Goal: Complete application form

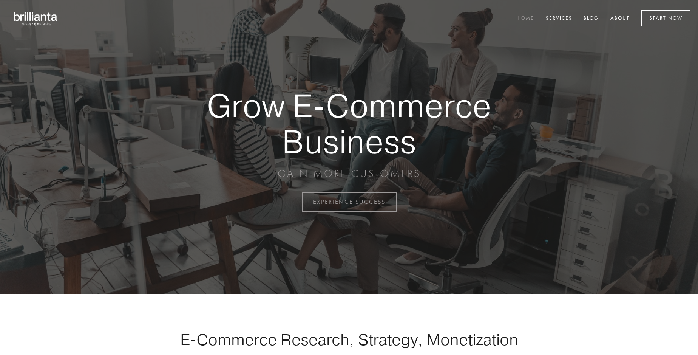
scroll to position [1981, 0]
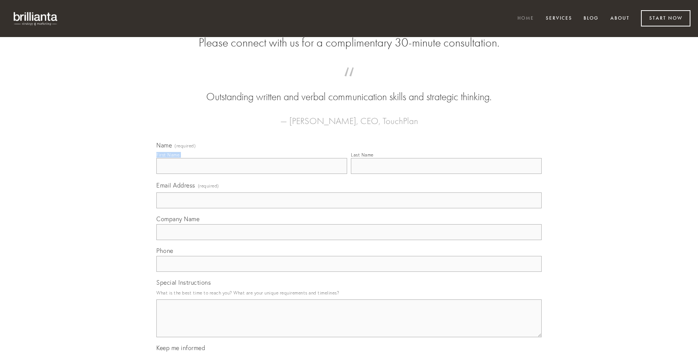
type input "[PERSON_NAME]"
click at [446, 174] on input "Last Name" at bounding box center [446, 166] width 191 height 16
type input "[PERSON_NAME]"
click at [349, 208] on input "Email Address (required)" at bounding box center [348, 200] width 385 height 16
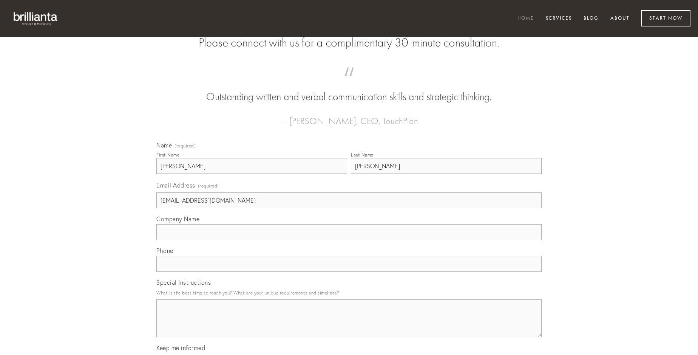
type input "[EMAIL_ADDRESS][DOMAIN_NAME]"
click at [349, 240] on input "Company Name" at bounding box center [348, 232] width 385 height 16
type input "verto"
click at [349, 272] on input "text" at bounding box center [348, 264] width 385 height 16
click at [349, 325] on textarea "Special Instructions" at bounding box center [348, 318] width 385 height 38
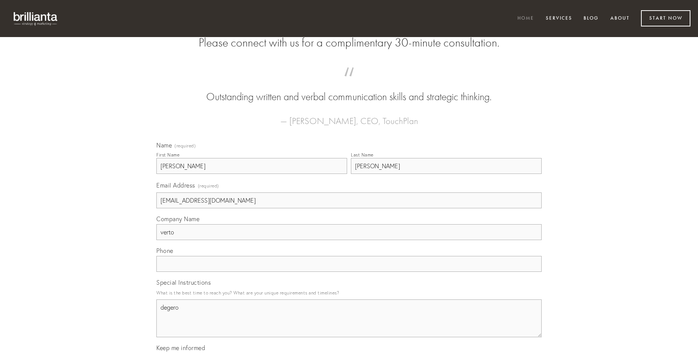
type textarea "degero"
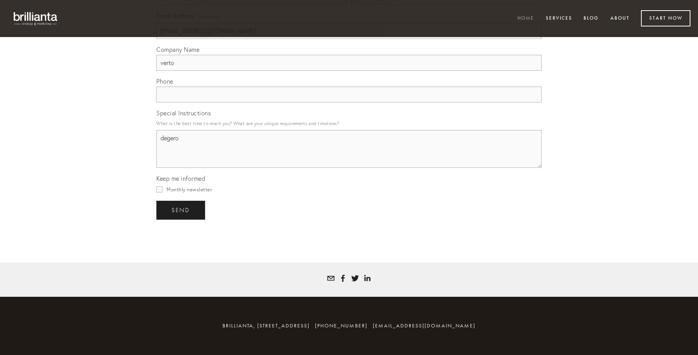
click at [181, 210] on span "send" at bounding box center [181, 210] width 19 height 7
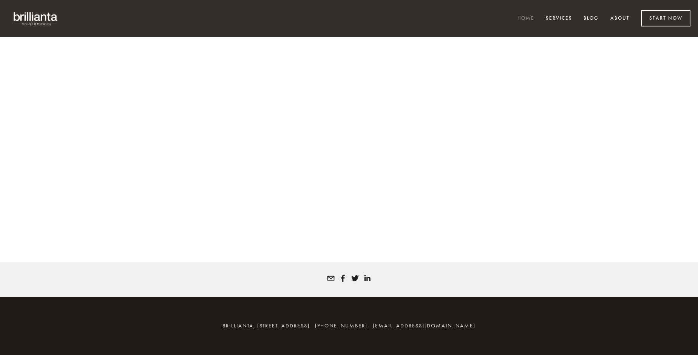
scroll to position [1971, 0]
